Goal: Use online tool/utility: Utilize a website feature to perform a specific function

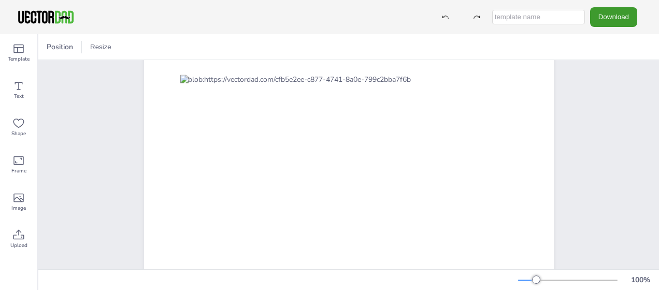
scroll to position [83, 0]
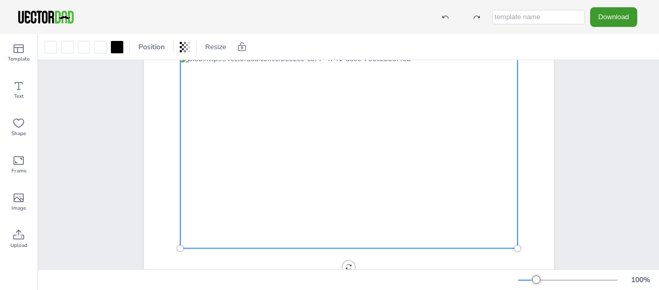
click at [230, 103] on div at bounding box center [348, 151] width 337 height 194
click at [115, 49] on div at bounding box center [117, 47] width 12 height 12
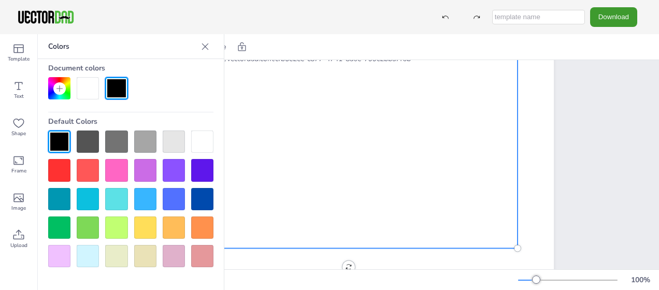
click at [60, 165] on div at bounding box center [59, 170] width 22 height 22
click at [118, 78] on div at bounding box center [116, 88] width 22 height 22
click at [204, 43] on icon at bounding box center [205, 46] width 10 height 10
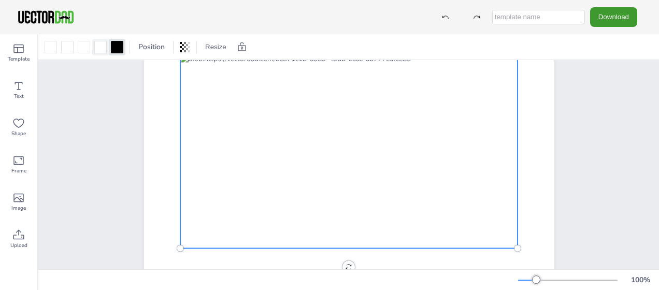
click at [101, 46] on div at bounding box center [100, 47] width 12 height 12
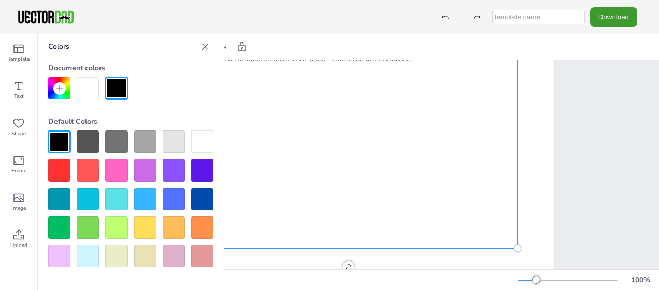
click at [52, 167] on div at bounding box center [59, 170] width 22 height 22
click at [85, 93] on div at bounding box center [88, 88] width 22 height 22
click at [59, 195] on div at bounding box center [59, 199] width 22 height 22
click at [207, 41] on icon at bounding box center [205, 46] width 10 height 10
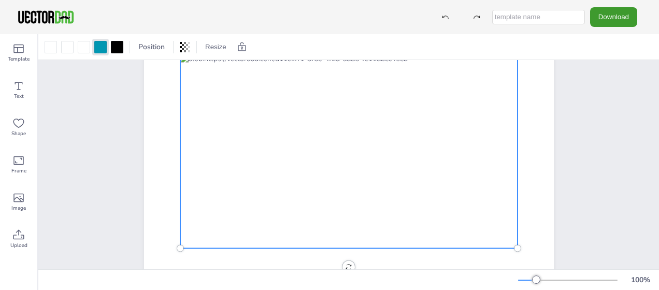
click at [209, 95] on div at bounding box center [348, 151] width 337 height 194
click at [209, 95] on div at bounding box center [350, 151] width 337 height 194
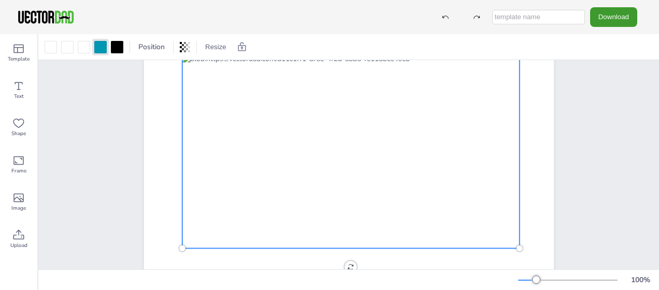
click at [209, 95] on div at bounding box center [350, 151] width 337 height 194
click at [281, 93] on div at bounding box center [350, 151] width 337 height 194
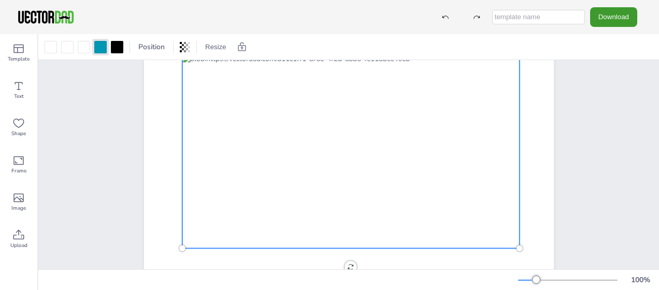
click at [281, 93] on div at bounding box center [350, 151] width 337 height 194
click at [85, 49] on div at bounding box center [84, 47] width 12 height 12
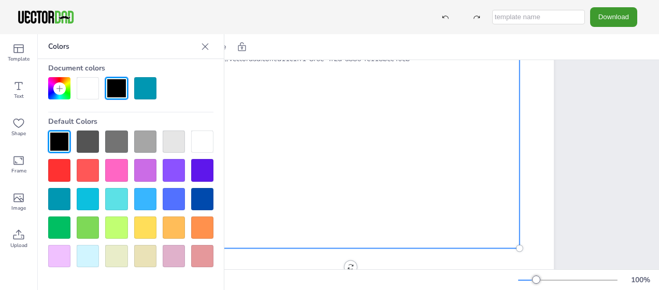
click at [84, 91] on div at bounding box center [88, 88] width 22 height 22
click at [145, 90] on div at bounding box center [145, 88] width 22 height 22
click at [205, 45] on icon at bounding box center [205, 46] width 10 height 10
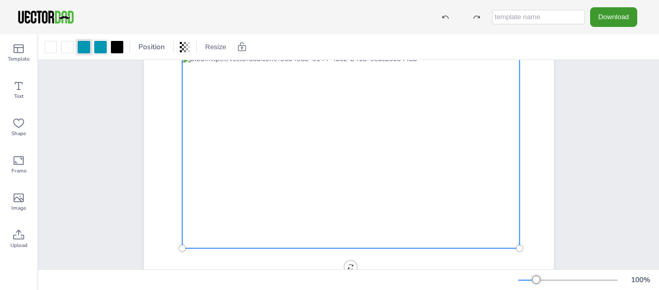
click at [97, 47] on div at bounding box center [100, 47] width 12 height 12
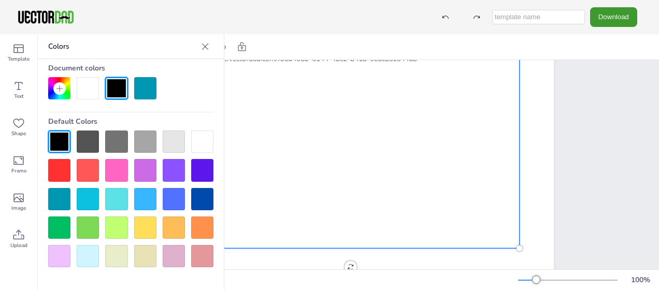
click at [86, 88] on div at bounding box center [88, 88] width 22 height 22
click at [207, 45] on icon at bounding box center [205, 46] width 10 height 10
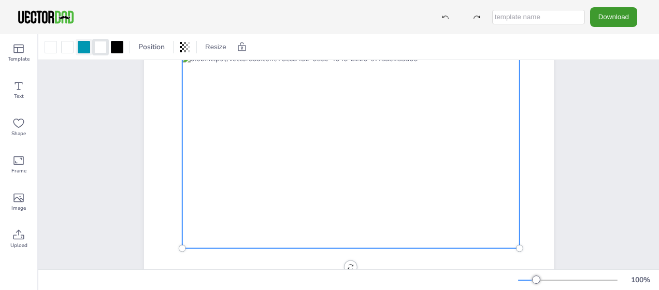
click at [87, 51] on div at bounding box center [84, 47] width 12 height 12
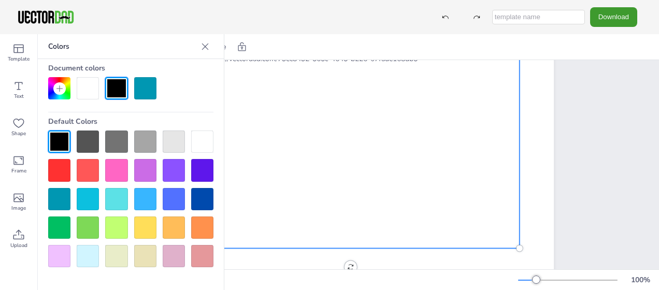
click at [87, 90] on div at bounding box center [88, 88] width 22 height 22
click at [205, 46] on icon at bounding box center [205, 46] width 7 height 7
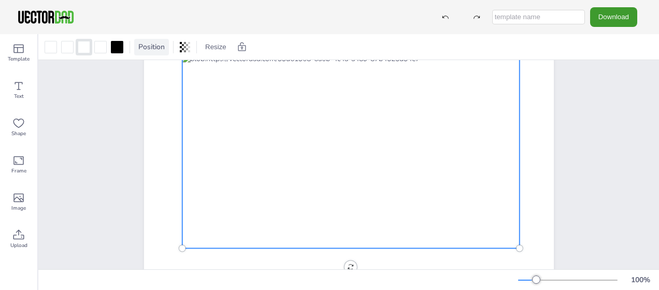
click at [154, 49] on span "Position" at bounding box center [151, 47] width 31 height 10
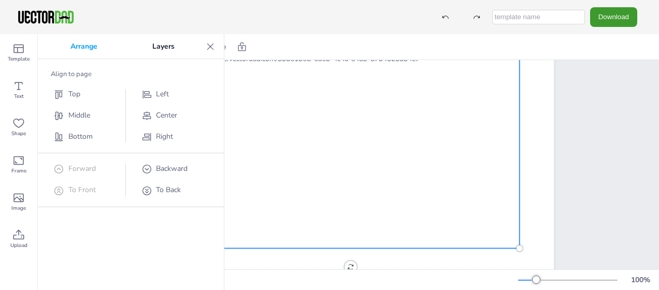
click at [154, 49] on p "Layers" at bounding box center [163, 46] width 77 height 25
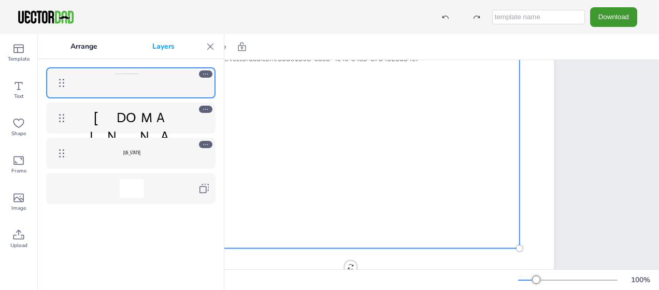
click at [274, 44] on div "Position Resize" at bounding box center [348, 46] width 621 height 25
click at [211, 48] on icon at bounding box center [210, 46] width 10 height 10
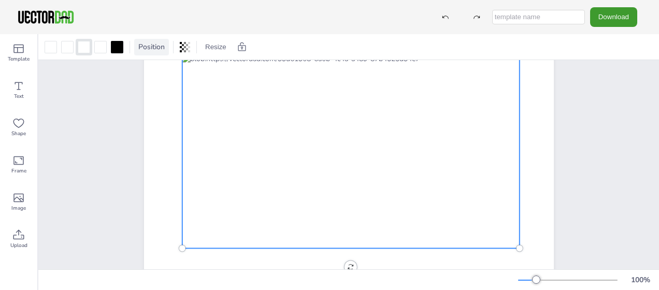
click at [143, 46] on span "Position" at bounding box center [151, 47] width 31 height 10
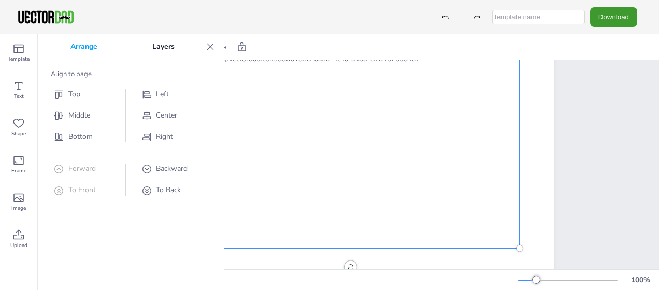
click at [169, 49] on p "Layers" at bounding box center [163, 46] width 77 height 25
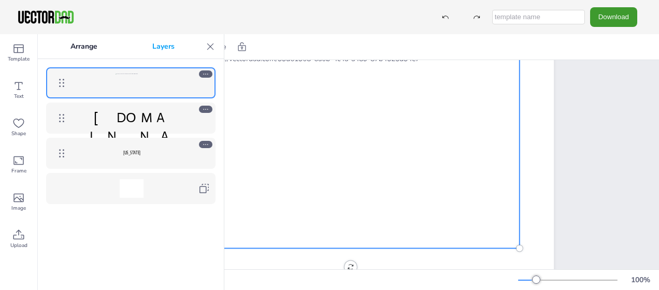
click at [207, 110] on icon at bounding box center [205, 109] width 7 height 7
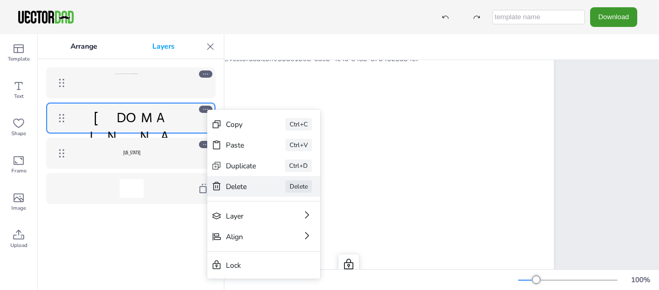
click at [232, 185] on div "Delete" at bounding box center [241, 187] width 31 height 10
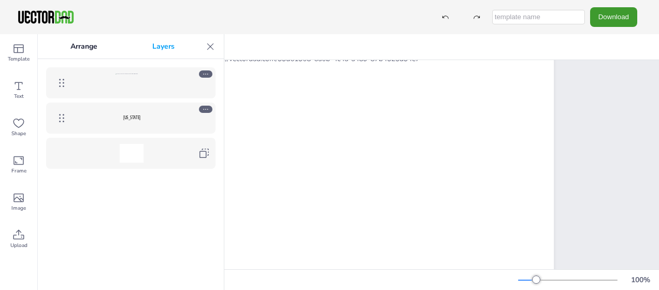
click at [79, 49] on p "Arrange" at bounding box center [84, 46] width 82 height 25
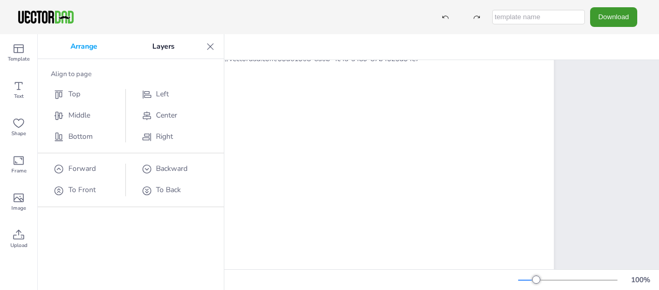
click at [208, 41] on icon at bounding box center [210, 46] width 10 height 10
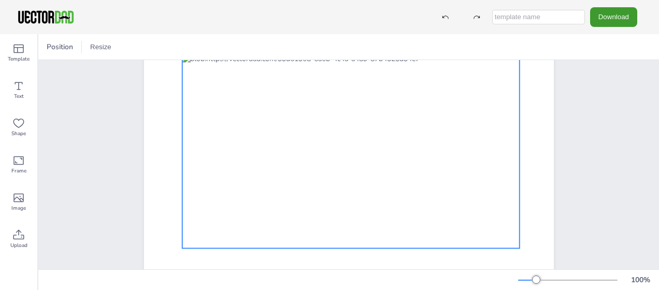
click at [202, 73] on div at bounding box center [350, 151] width 337 height 194
click at [238, 48] on icon at bounding box center [242, 47] width 10 height 10
click at [206, 77] on div at bounding box center [350, 151] width 337 height 194
click at [126, 46] on icon at bounding box center [127, 46] width 8 height 9
click at [243, 49] on icon at bounding box center [242, 47] width 10 height 10
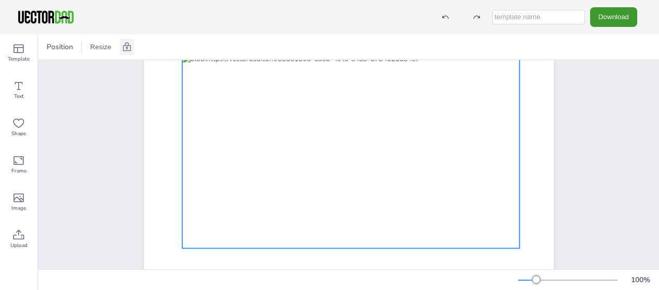
click at [132, 48] on div at bounding box center [127, 47] width 15 height 17
click at [217, 45] on button "Resize" at bounding box center [216, 47] width 30 height 17
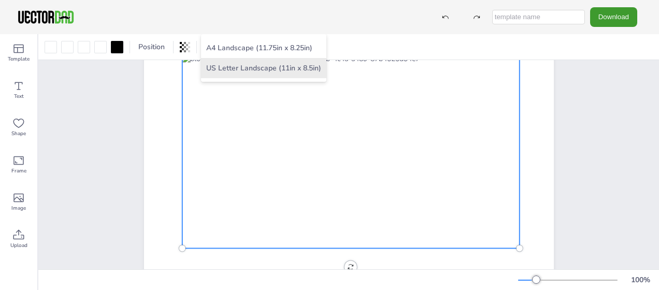
click at [222, 76] on li "US Letter Landscape (11in x 8.5in)" at bounding box center [263, 68] width 125 height 20
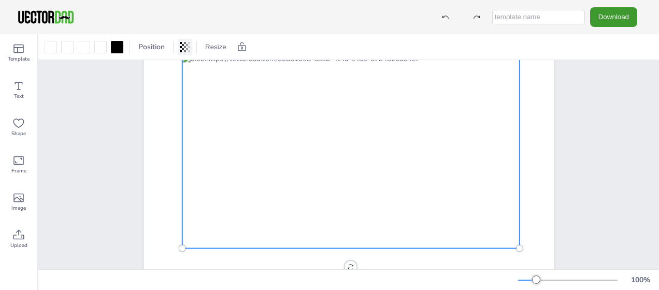
click at [185, 44] on icon at bounding box center [185, 47] width 2 height 10
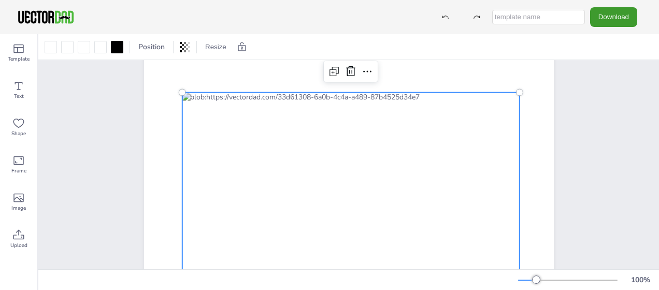
scroll to position [46, 0]
click at [365, 73] on icon at bounding box center [367, 70] width 12 height 12
click at [12, 50] on div "Template" at bounding box center [18, 52] width 37 height 37
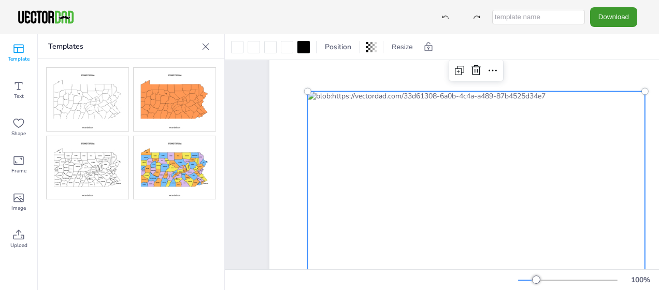
click at [172, 99] on img at bounding box center [175, 99] width 82 height 63
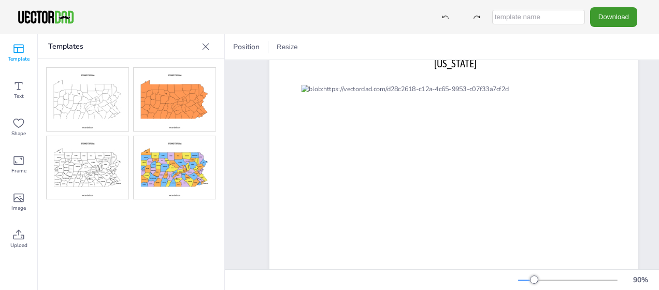
click at [176, 179] on img at bounding box center [175, 167] width 82 height 63
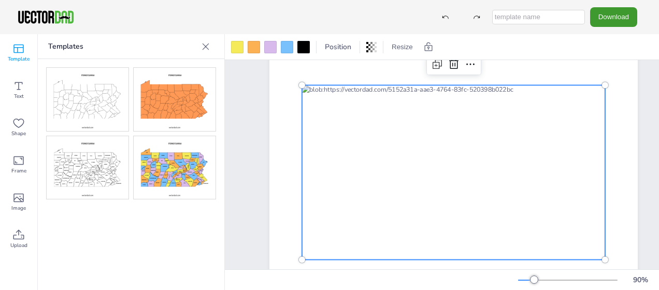
click at [350, 167] on div at bounding box center [453, 172] width 303 height 175
click at [208, 45] on icon at bounding box center [206, 46] width 10 height 10
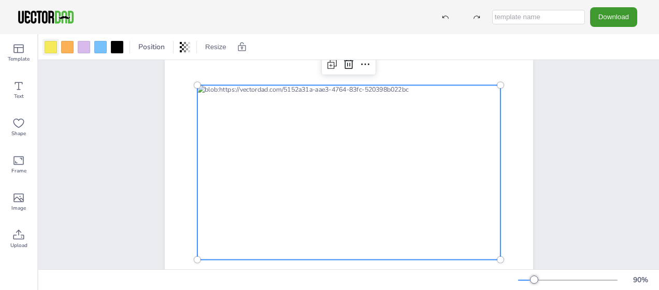
click at [50, 47] on div at bounding box center [51, 47] width 12 height 12
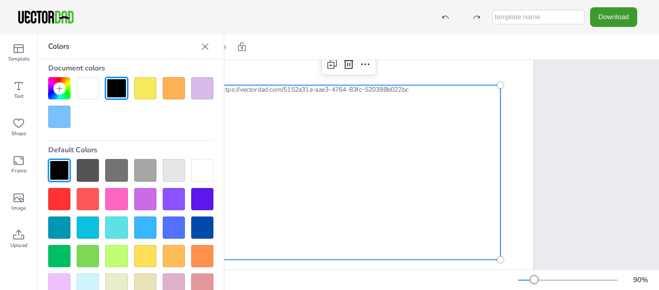
click at [91, 83] on div at bounding box center [88, 88] width 22 height 22
click at [202, 46] on icon at bounding box center [205, 46] width 7 height 7
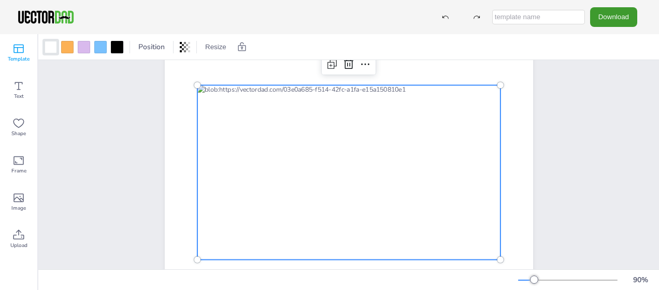
click at [16, 54] on icon at bounding box center [18, 49] width 12 height 12
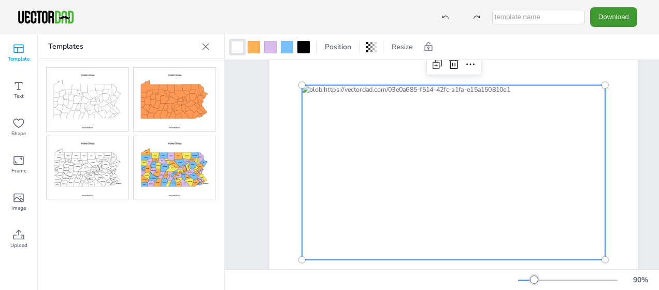
click at [93, 161] on img at bounding box center [88, 167] width 82 height 63
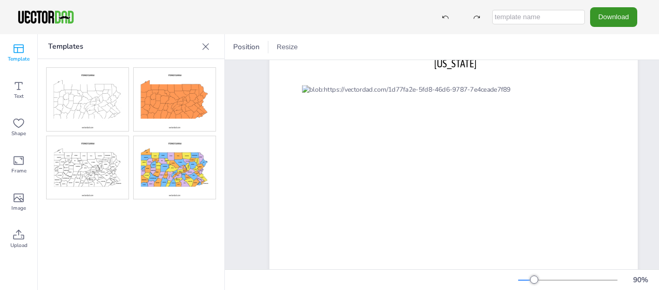
click at [614, 16] on button "Download" at bounding box center [613, 16] width 47 height 19
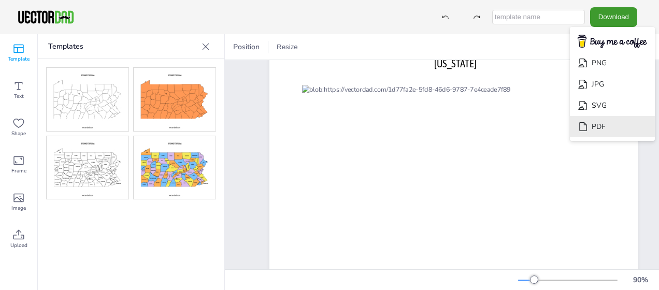
click at [604, 125] on li "PDF" at bounding box center [612, 126] width 85 height 21
